Goal: Information Seeking & Learning: Learn about a topic

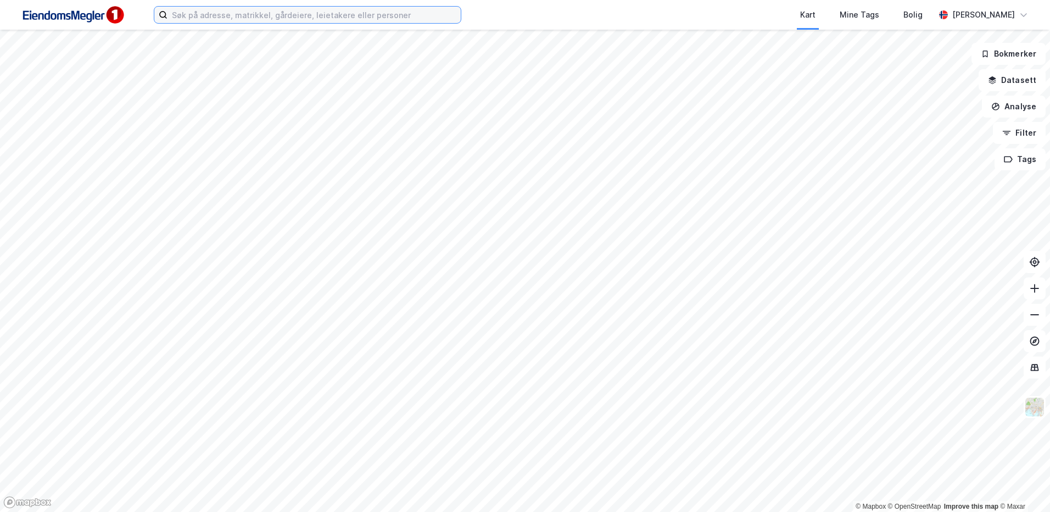
click at [399, 19] on input at bounding box center [313, 15] width 293 height 16
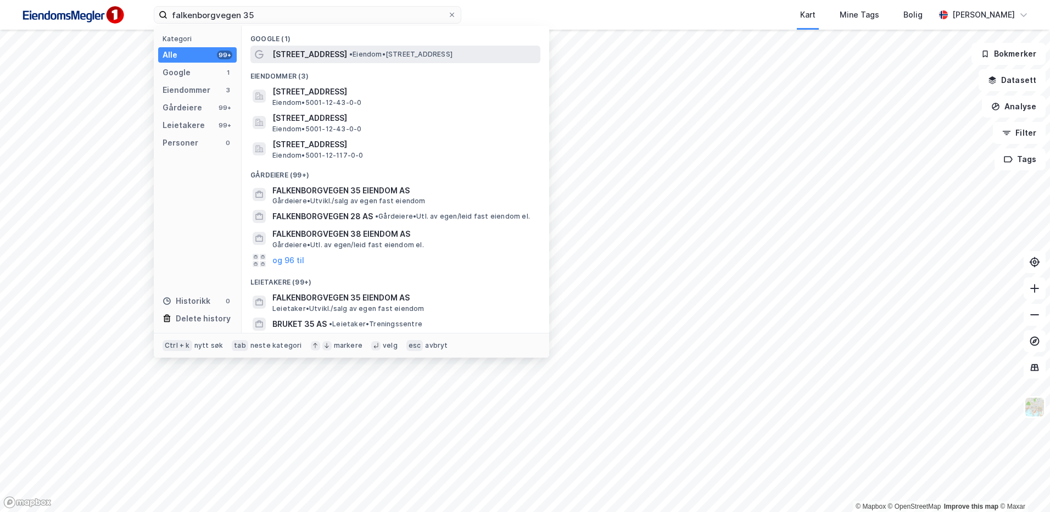
click at [352, 48] on div "[STREET_ADDRESS] • Eiendom • [STREET_ADDRESS]" at bounding box center [405, 54] width 266 height 13
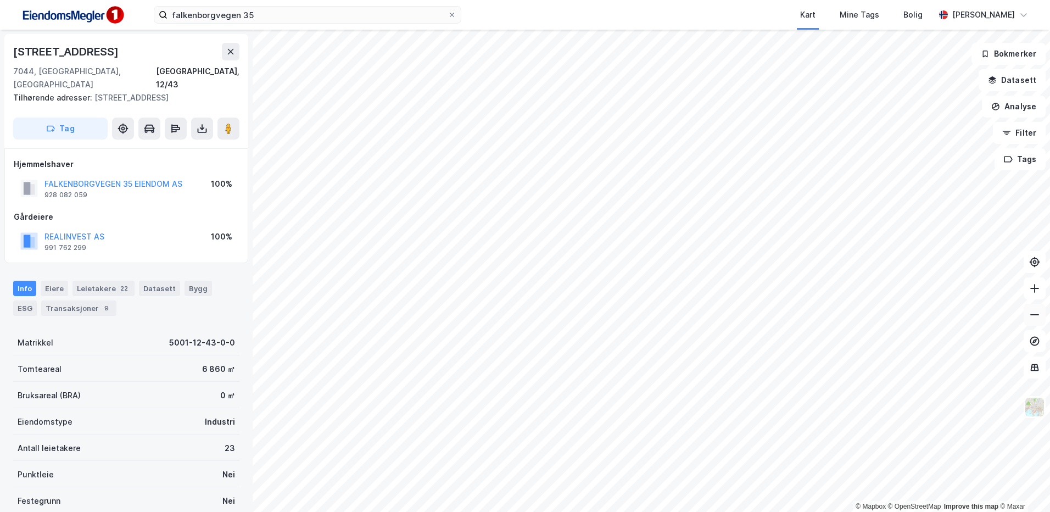
click at [1036, 309] on icon at bounding box center [1034, 314] width 11 height 11
click at [421, 511] on html "falkenborgvegen 35 Kart Mine Tags Bolig [PERSON_NAME] © Mapbox © OpenStreetMap …" at bounding box center [525, 256] width 1050 height 512
click at [603, 511] on html "falkenborgvegen 35 Kart Mine Tags Bolig [PERSON_NAME] © Mapbox © OpenStreetMap …" at bounding box center [525, 256] width 1050 height 512
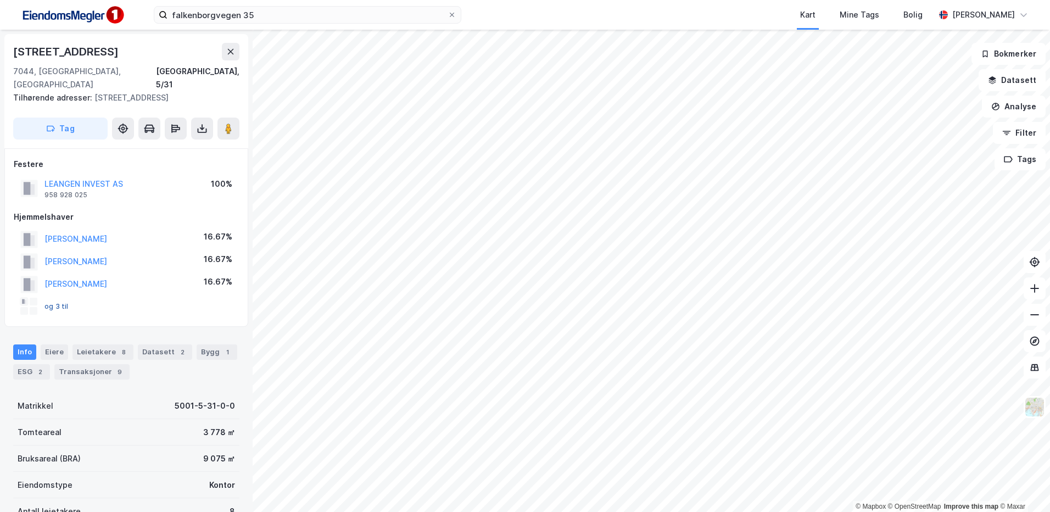
click at [56, 310] on div "og 3 til" at bounding box center [44, 307] width 48 height 18
click at [0, 0] on button "og 3 til" at bounding box center [0, 0] width 0 height 0
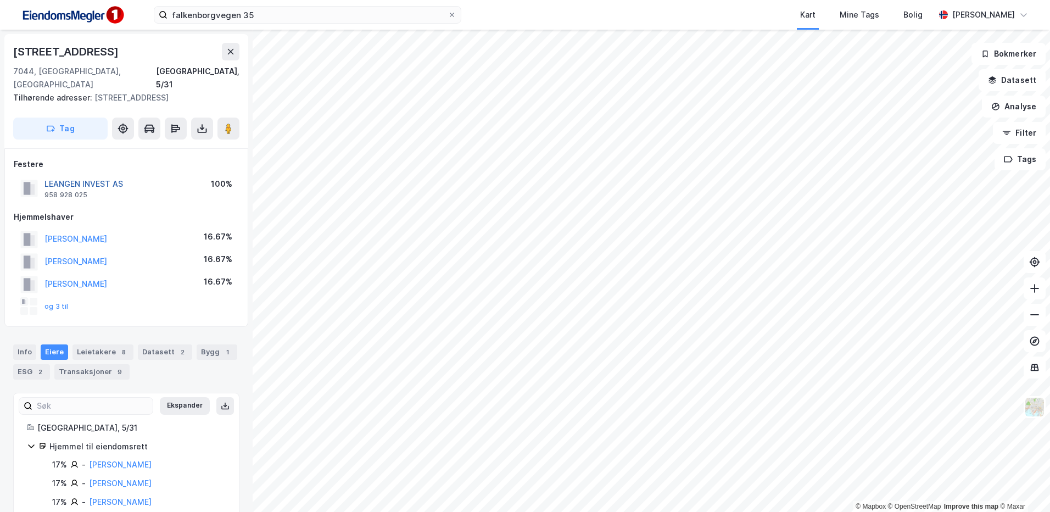
click at [0, 0] on button "LEANGEN INVEST AS" at bounding box center [0, 0] width 0 height 0
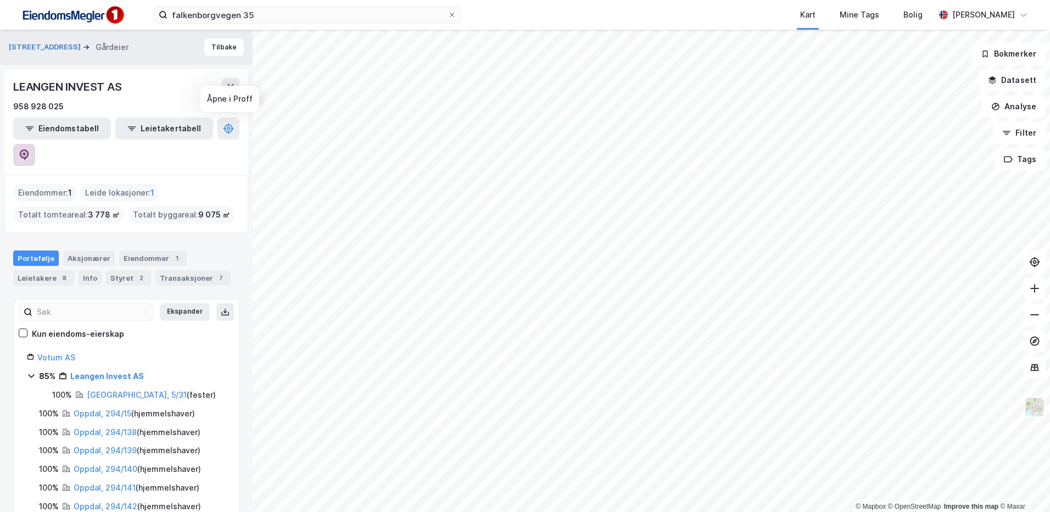
click at [30, 149] on icon at bounding box center [24, 154] width 11 height 11
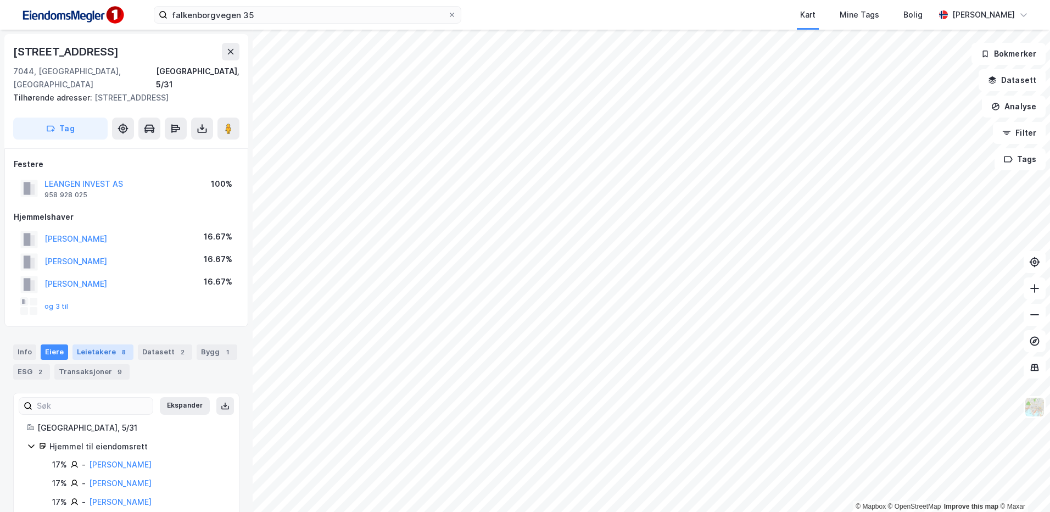
click at [99, 358] on div "Leietakere 8" at bounding box center [102, 351] width 61 height 15
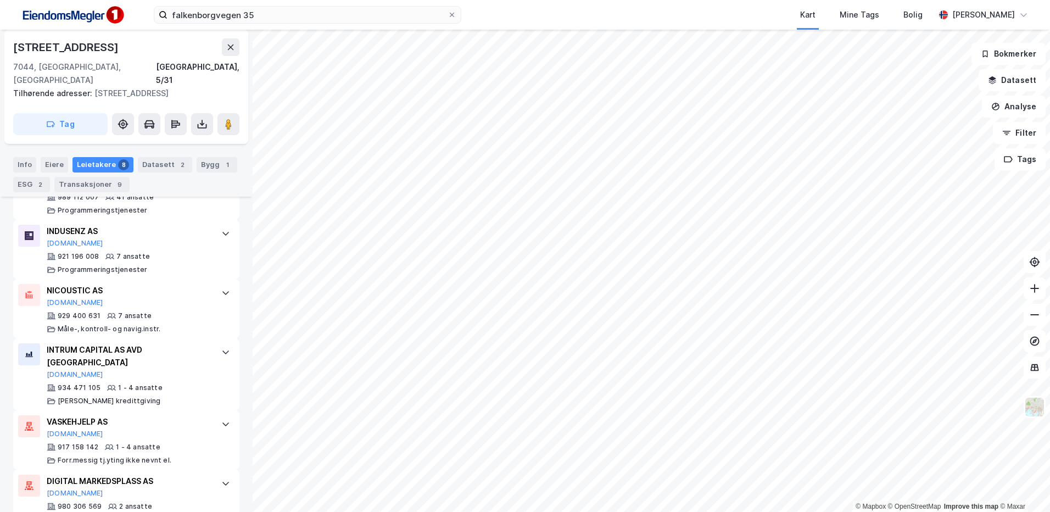
scroll to position [576, 0]
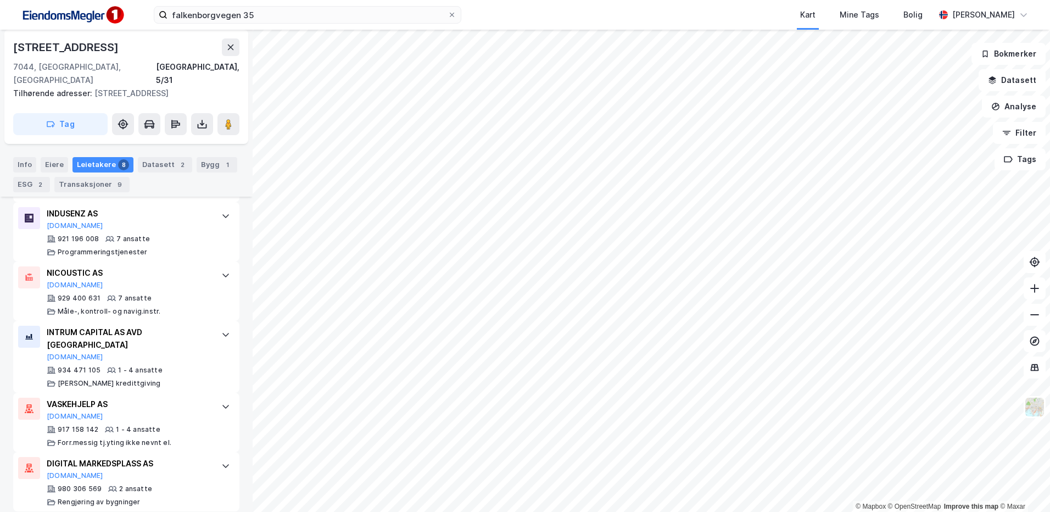
click at [833, 511] on html "falkenborgvegen 35 Kart Mine Tags Bolig [PERSON_NAME] © Mapbox © OpenStreetMap …" at bounding box center [525, 256] width 1050 height 512
click at [776, 511] on html "falkenborgvegen 35 Kart Mine Tags Bolig [PERSON_NAME] © Mapbox © OpenStreetMap …" at bounding box center [525, 256] width 1050 height 512
click at [275, 22] on label "falkenborgvegen 35" at bounding box center [308, 15] width 308 height 18
click at [275, 22] on input "falkenborgvegen 35" at bounding box center [307, 15] width 280 height 16
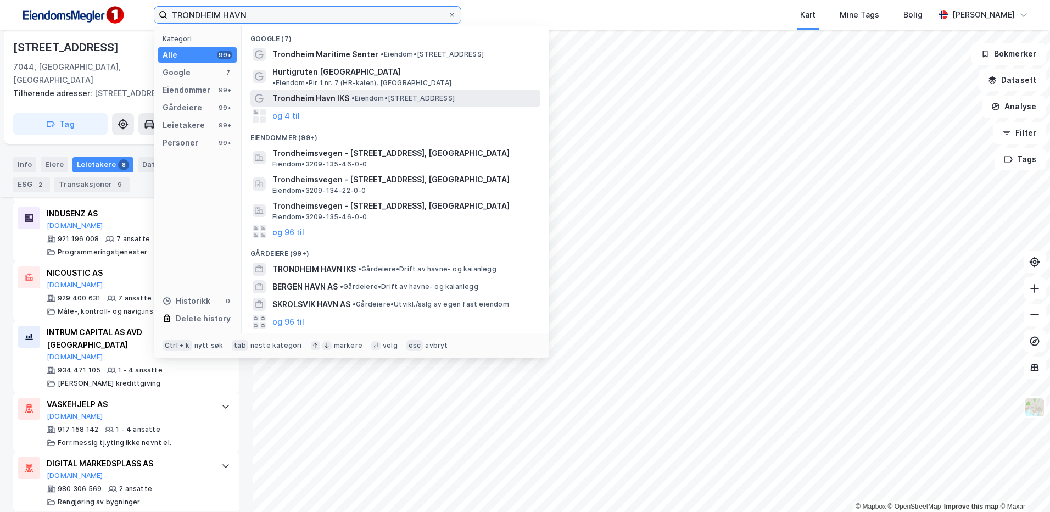
type input "TRONDHEIM HAVN"
click at [337, 92] on span "Trondheim Havn IKS" at bounding box center [310, 98] width 77 height 13
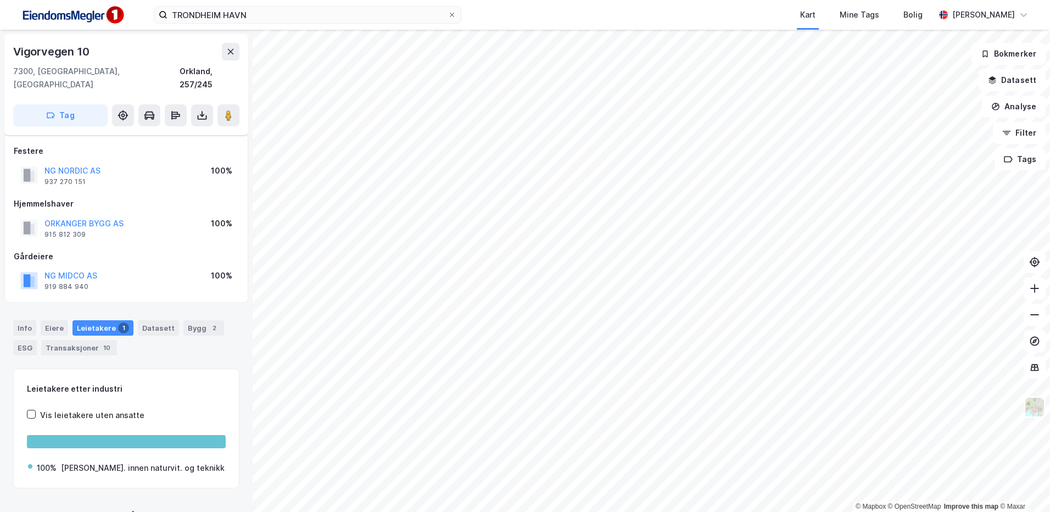
scroll to position [7, 0]
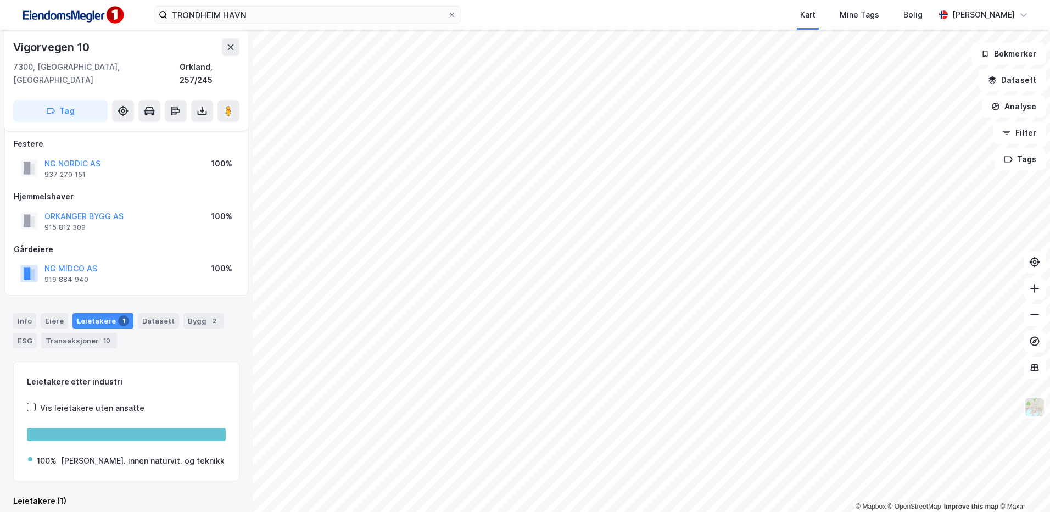
click at [249, 322] on div "© Mapbox © OpenStreetMap Improve this map © [PERSON_NAME] 10 7300, [GEOGRAPHIC_…" at bounding box center [525, 271] width 1050 height 482
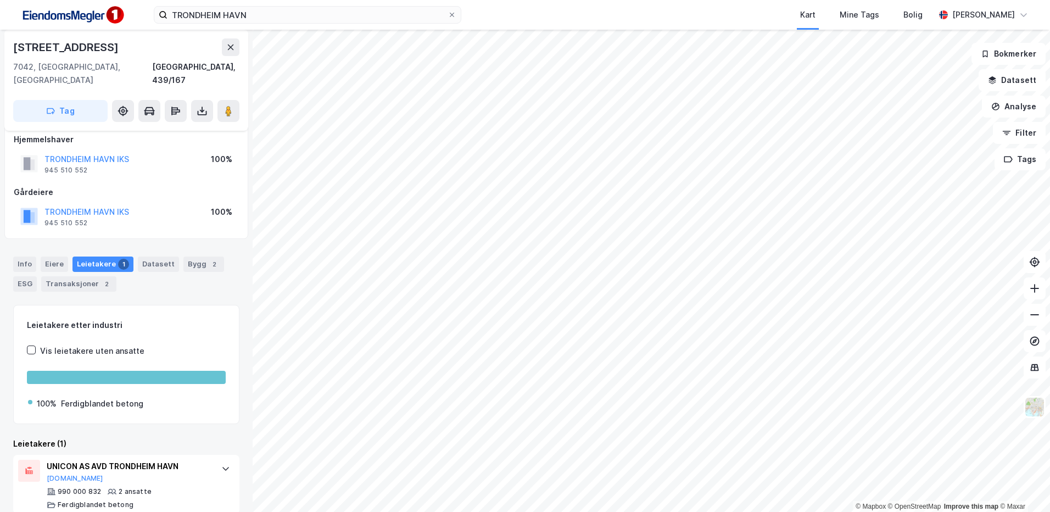
scroll to position [14, 0]
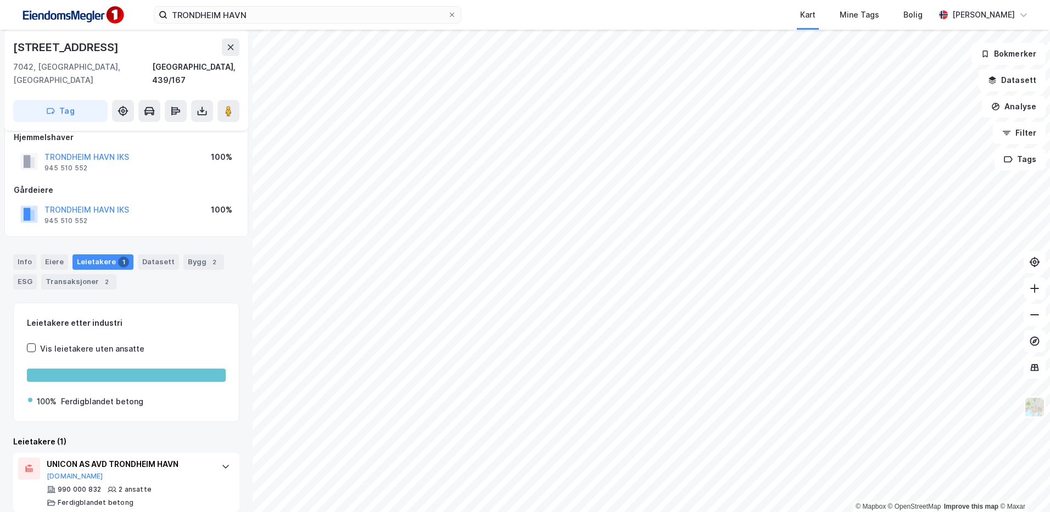
click at [723, 0] on html "TRONDHEIM HAVN Kart Mine Tags Bolig [PERSON_NAME] © Mapbox © OpenStreetMap Impr…" at bounding box center [525, 256] width 1050 height 512
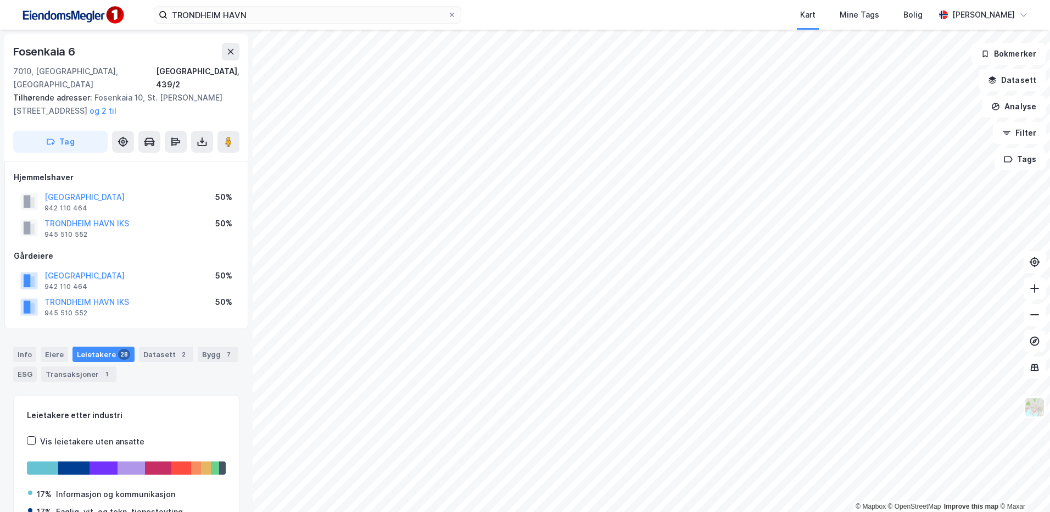
scroll to position [1, 0]
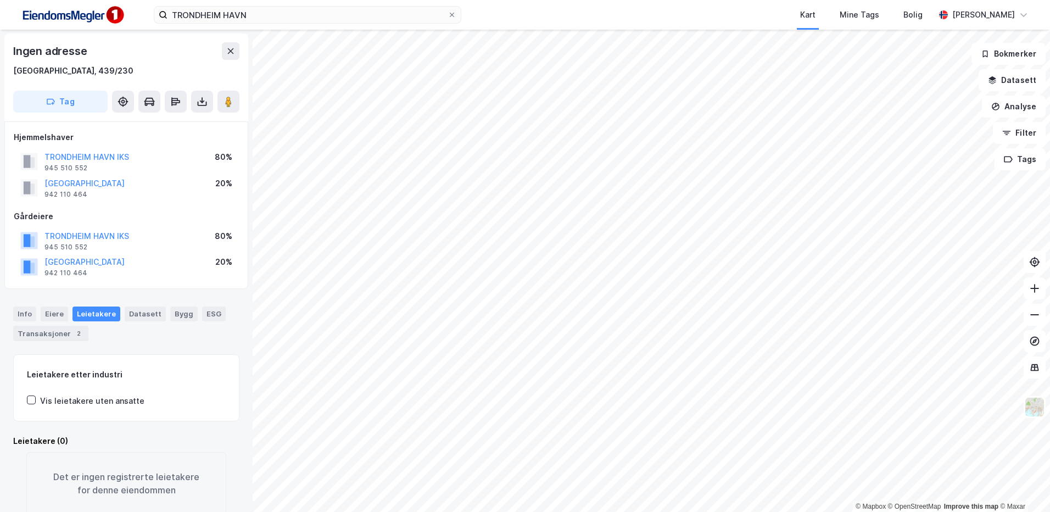
scroll to position [1, 0]
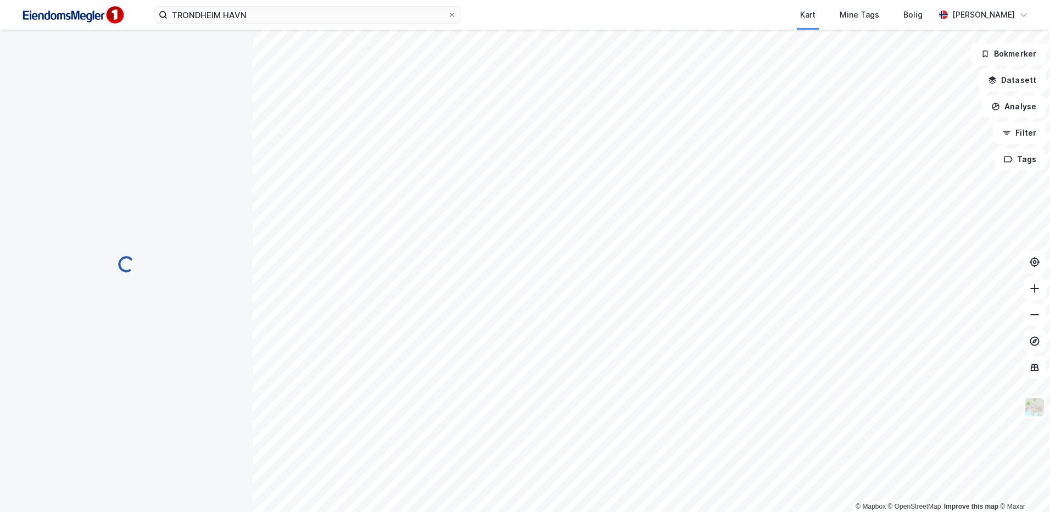
scroll to position [1, 0]
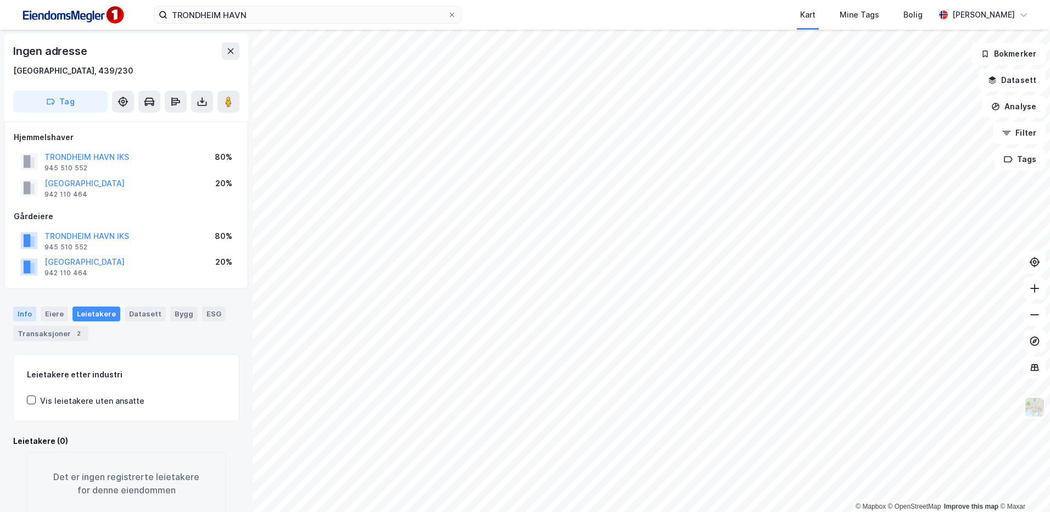
click at [24, 309] on div "Info" at bounding box center [24, 313] width 23 height 14
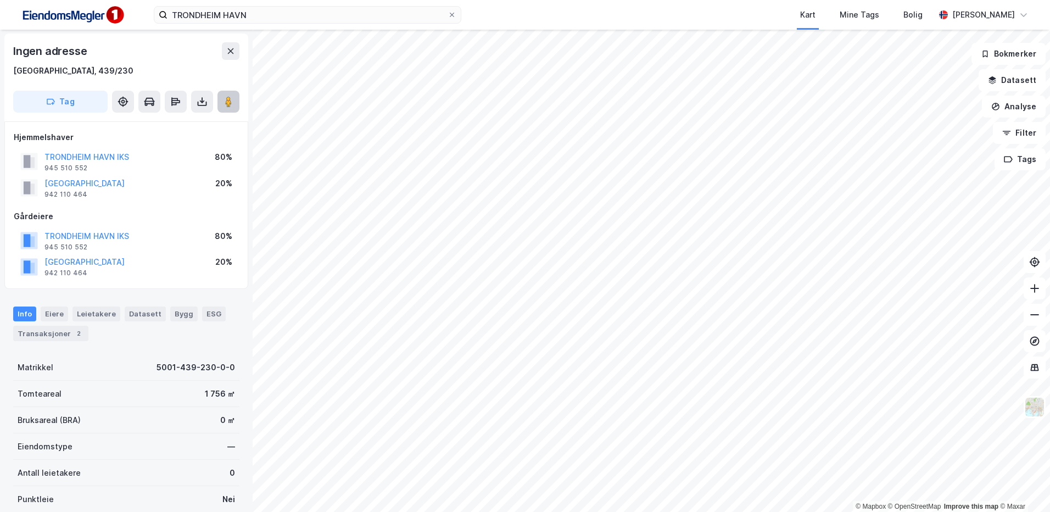
click at [228, 109] on button at bounding box center [228, 102] width 22 height 22
drag, startPoint x: 91, startPoint y: 68, endPoint x: 58, endPoint y: 72, distance: 33.2
click at [58, 72] on div "[GEOGRAPHIC_DATA], 439/230" at bounding box center [126, 70] width 226 height 13
copy div "439/230"
